Goal: Find specific page/section: Find specific page/section

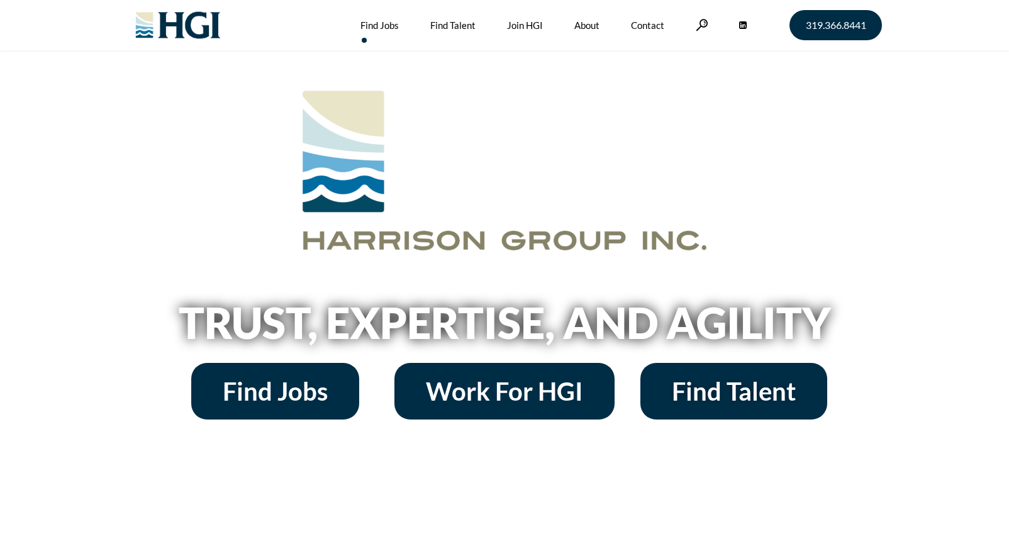
click at [384, 25] on link "Find Jobs" at bounding box center [379, 25] width 38 height 50
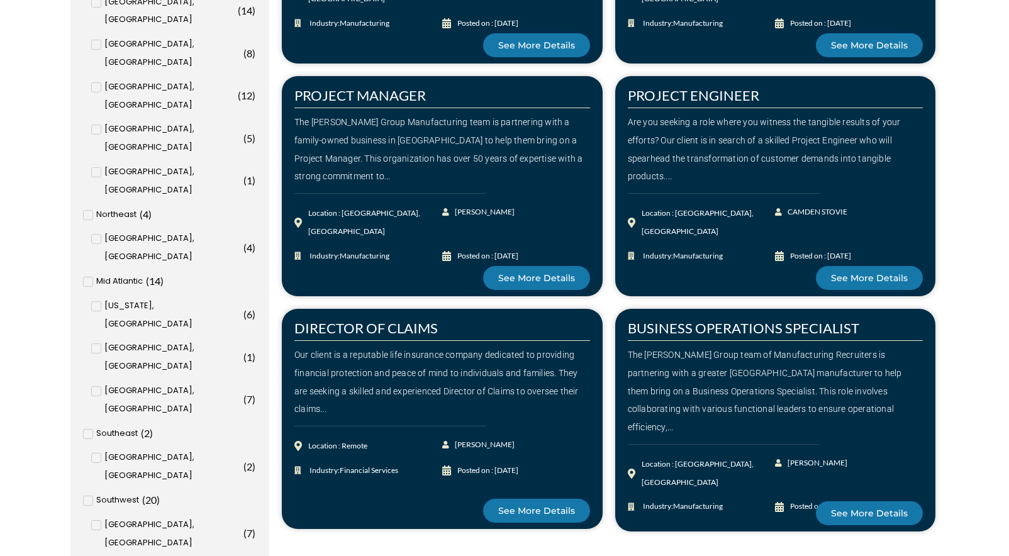
scroll to position [1331, 0]
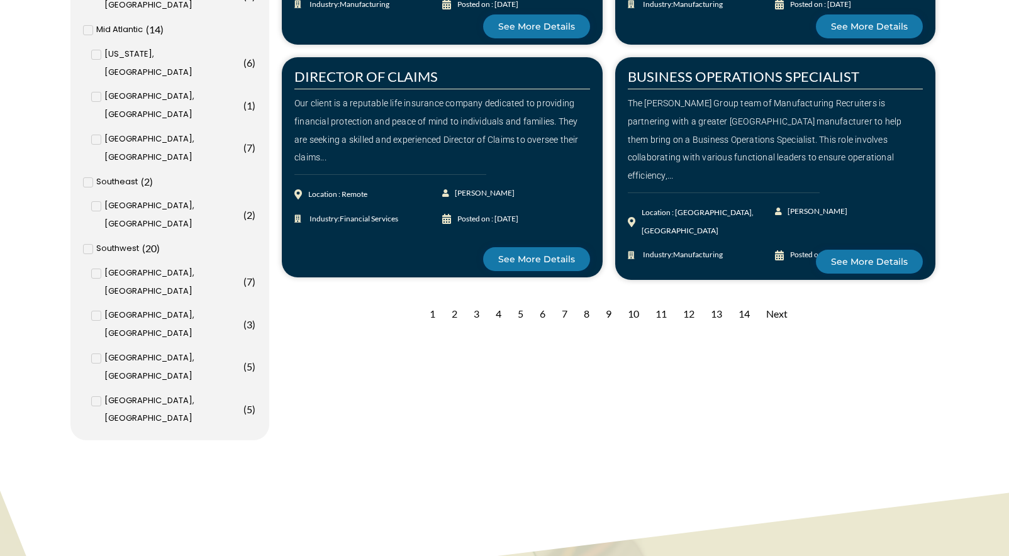
click at [452, 310] on div "2" at bounding box center [454, 314] width 18 height 31
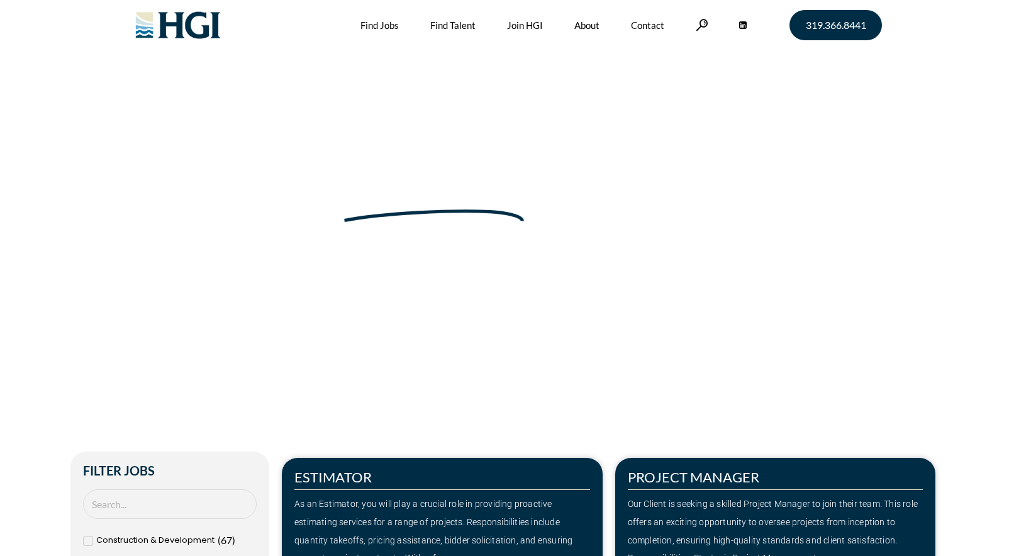
click at [196, 26] on img at bounding box center [178, 25] width 102 height 50
